Goal: Task Accomplishment & Management: Use online tool/utility

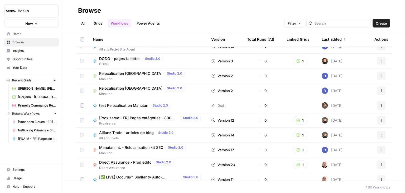
scroll to position [67, 0]
click at [126, 104] on span "test Relocalisation Manutan" at bounding box center [123, 104] width 49 height 5
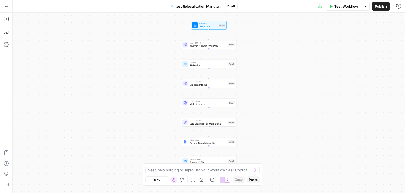
click at [158, 68] on div "Workflow Set Inputs Inputs LLM · GPT-4.1 Analyse & Topic research Step 3 Call A…" at bounding box center [209, 103] width 392 height 180
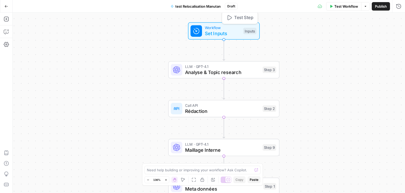
click at [215, 34] on span "Set Inputs" at bounding box center [223, 33] width 36 height 7
click at [398, 21] on button "Close" at bounding box center [398, 19] width 7 height 7
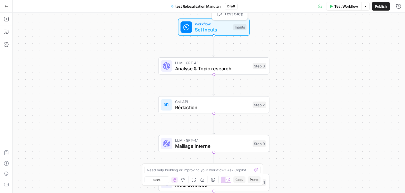
click at [204, 28] on span "Set Inputs" at bounding box center [213, 29] width 36 height 7
click at [398, 21] on button "Close" at bounding box center [398, 19] width 7 height 7
click at [186, 69] on span "Analyse & Topic research" at bounding box center [212, 68] width 75 height 7
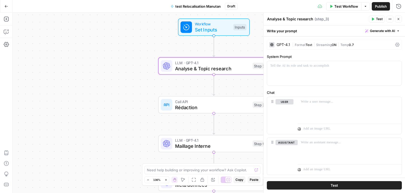
click at [399, 20] on icon "button" at bounding box center [398, 18] width 3 height 3
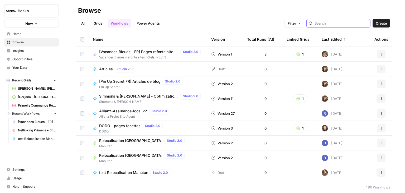
click at [341, 26] on input "search" at bounding box center [342, 23] width 54 height 5
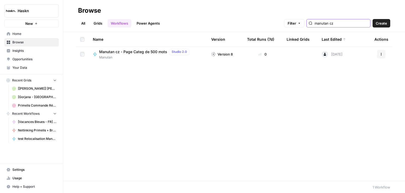
type input "manutan cz"
click at [141, 53] on span "Manutan cz - Page Categ de 500 mots" at bounding box center [133, 51] width 68 height 5
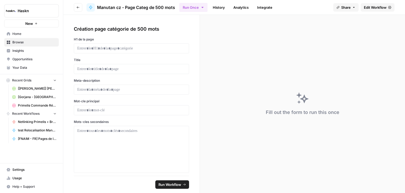
click at [377, 7] on span "Edit Workflow" at bounding box center [375, 7] width 23 height 5
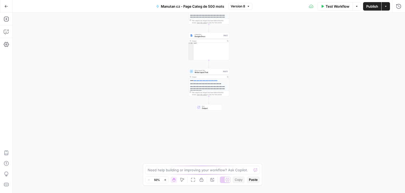
click at [155, 89] on div "**********" at bounding box center [209, 103] width 392 height 180
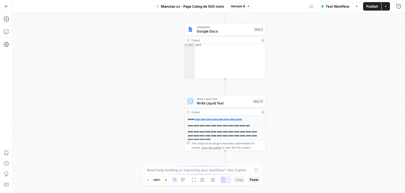
drag, startPoint x: 124, startPoint y: 54, endPoint x: 114, endPoint y: 50, distance: 10.7
click at [114, 50] on div "**********" at bounding box center [209, 103] width 392 height 180
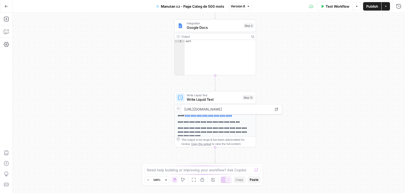
click at [275, 110] on icon at bounding box center [276, 108] width 3 height 3
